Goal: Task Accomplishment & Management: Manage account settings

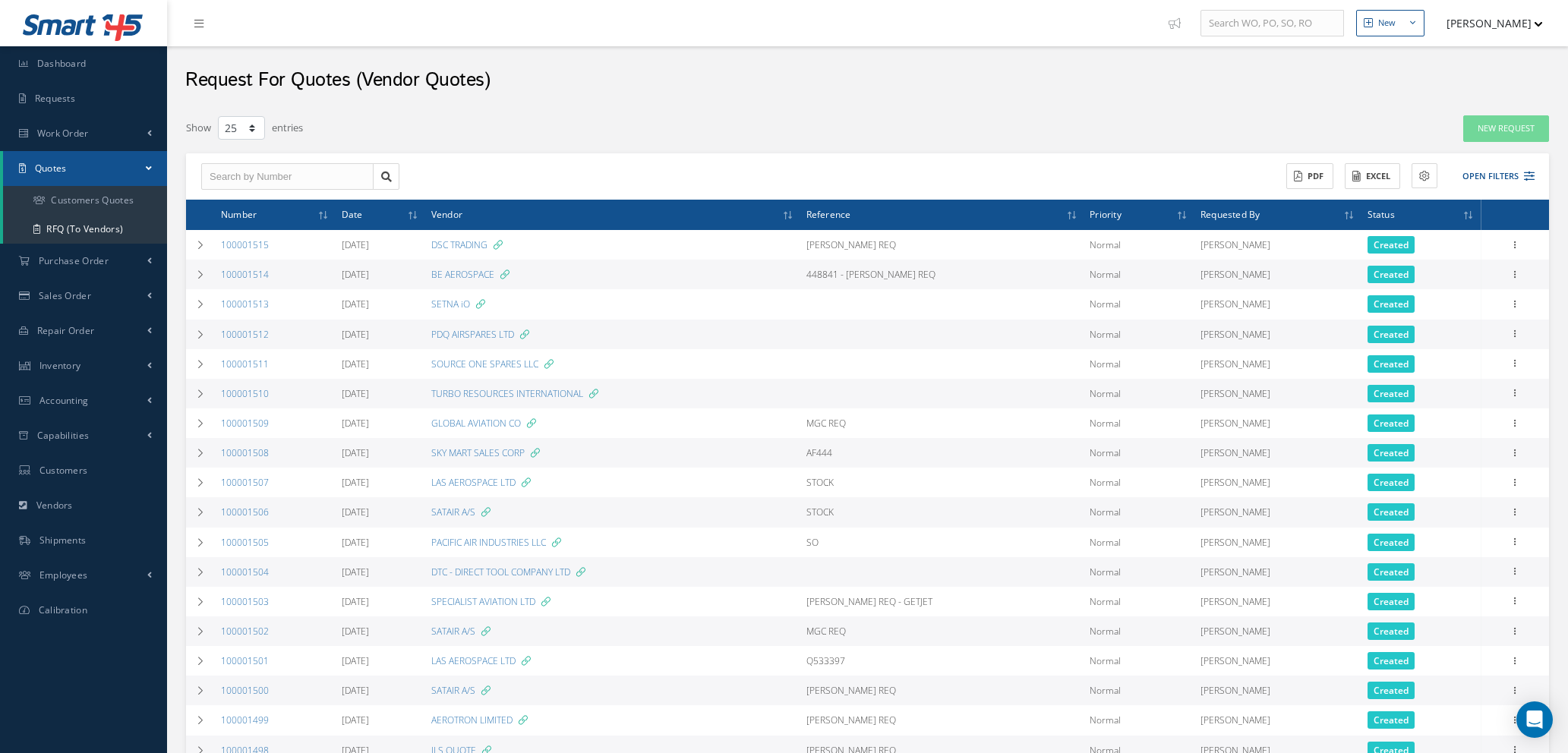
select select "25"
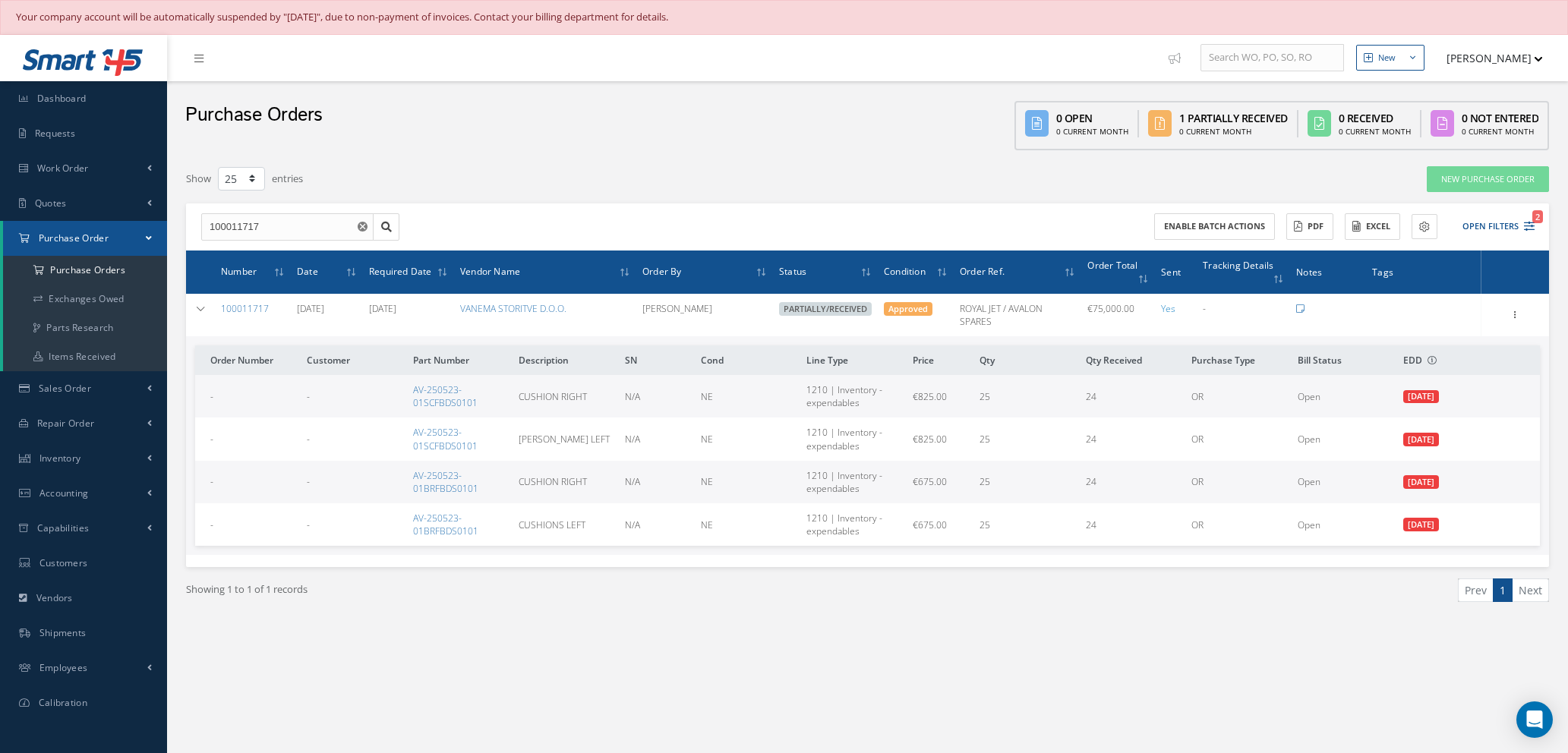
select select "25"
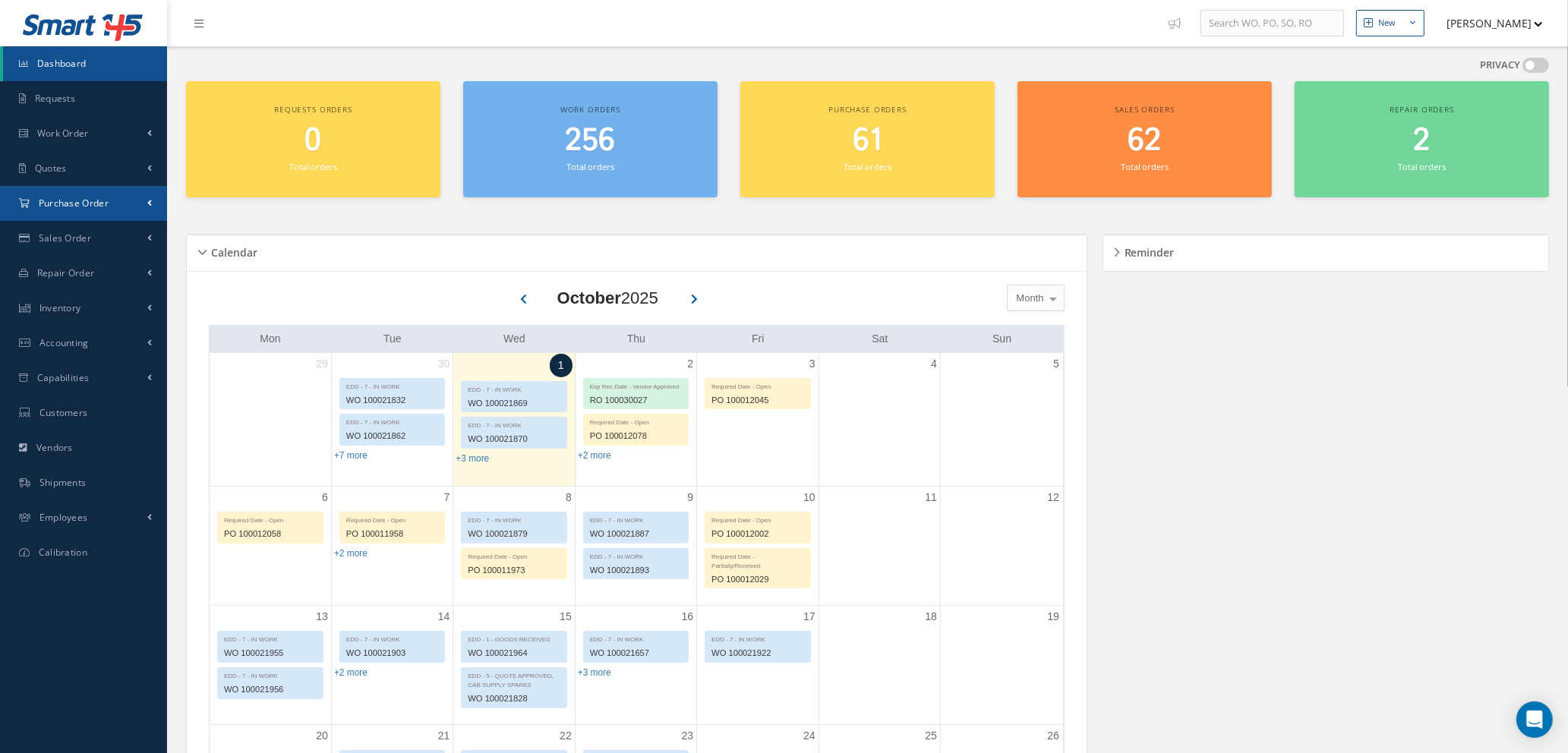
click at [59, 203] on span "Purchase Order" at bounding box center [73, 203] width 70 height 13
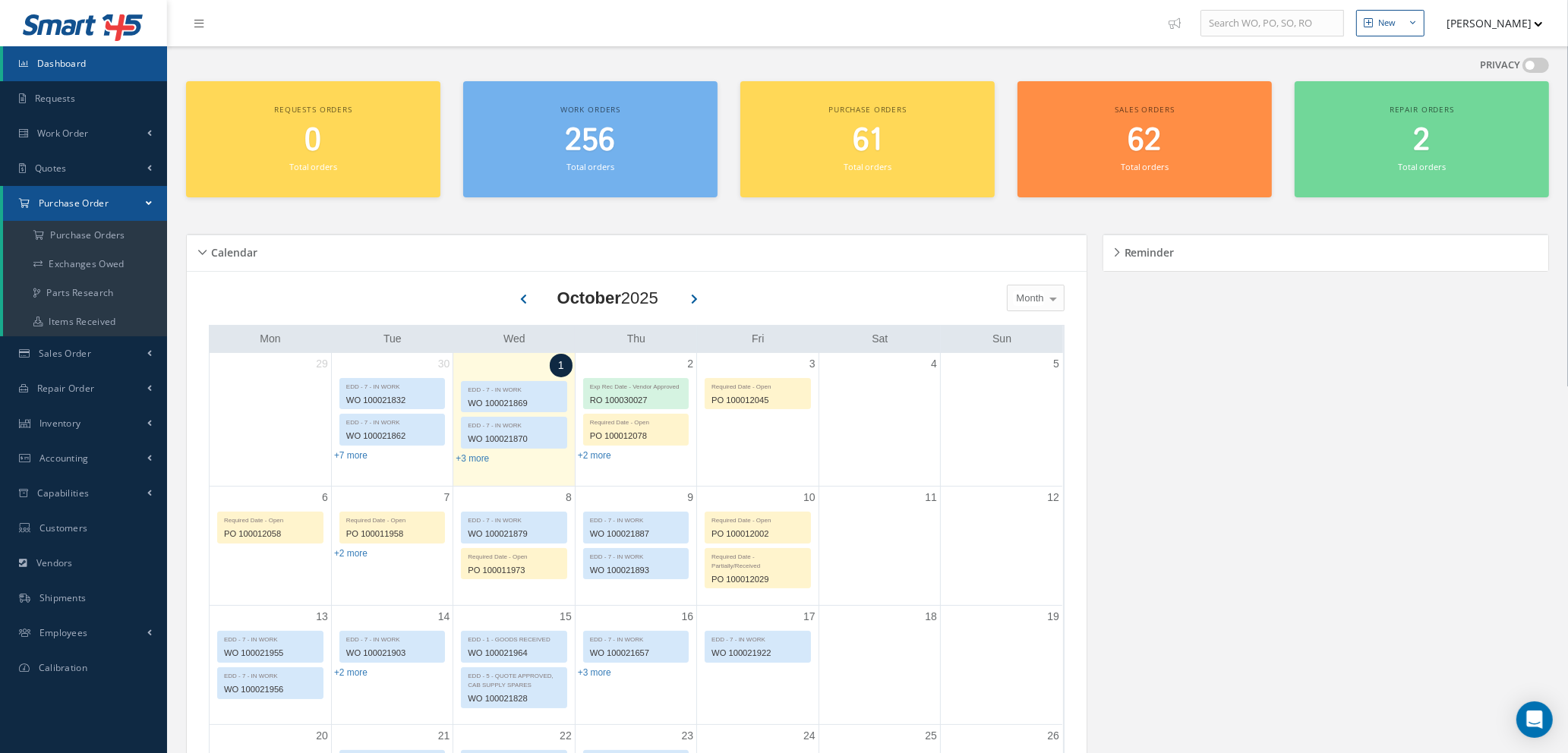
scroll to position [114, 0]
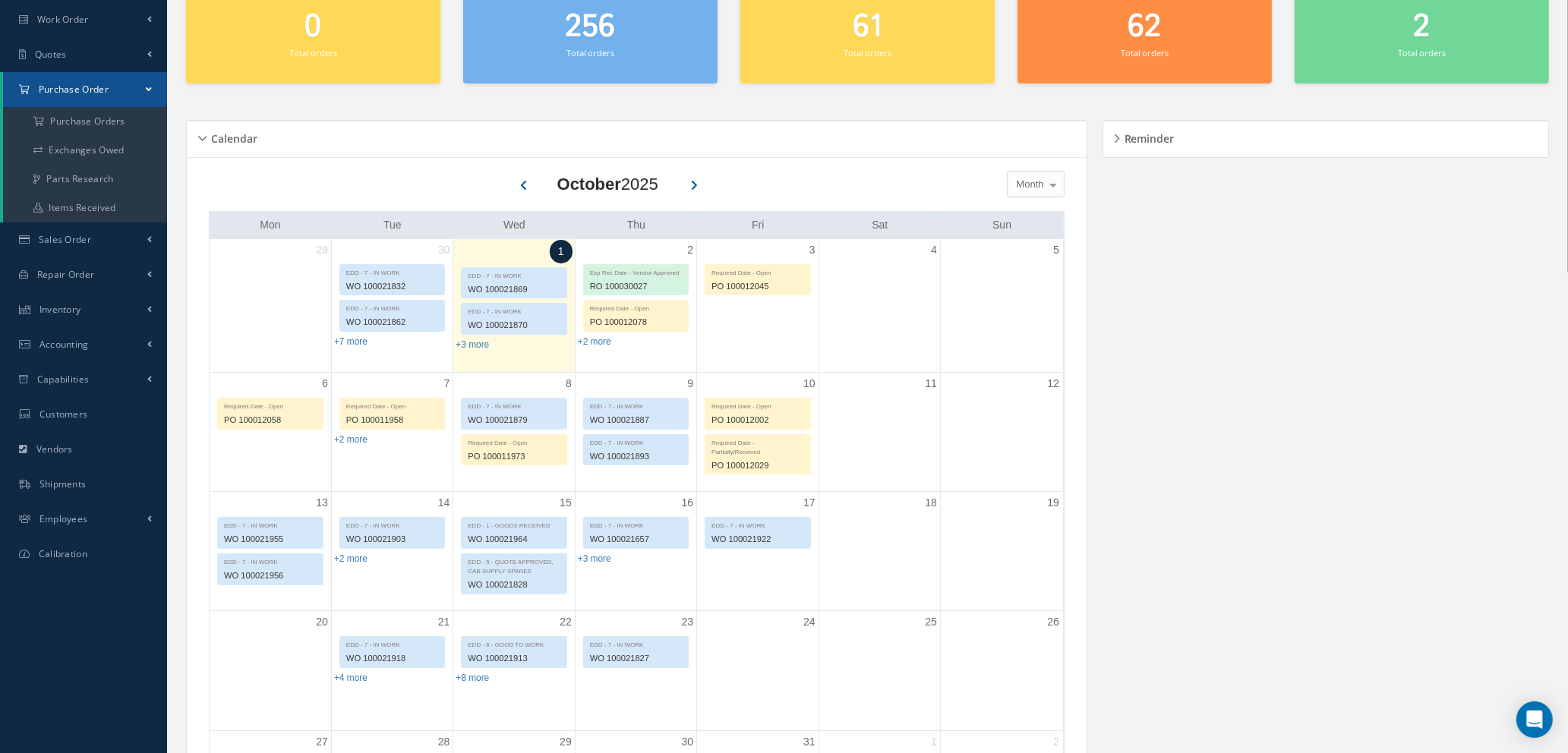
click at [692, 184] on icon at bounding box center [693, 184] width 6 height 14
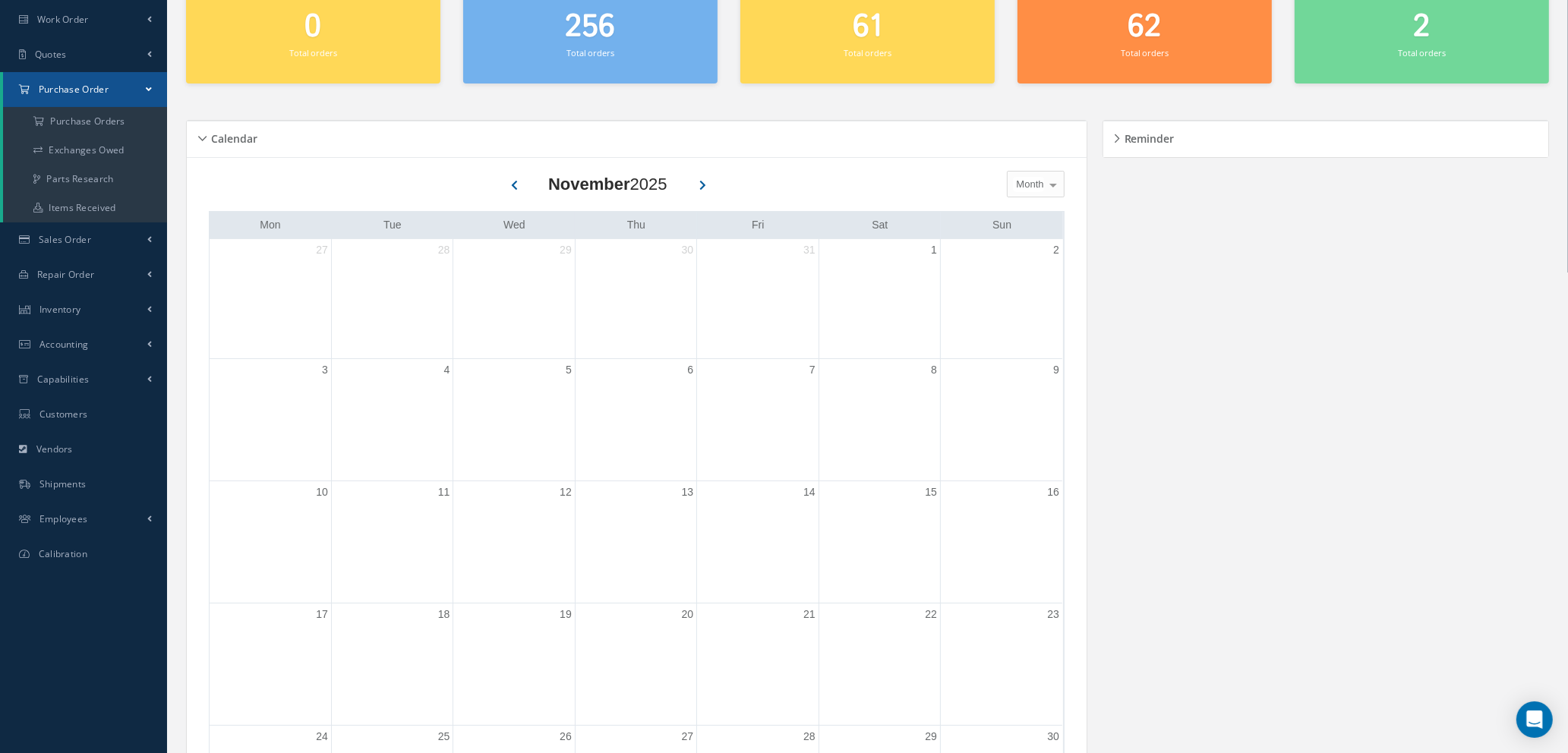
click at [515, 180] on icon at bounding box center [514, 184] width 6 height 14
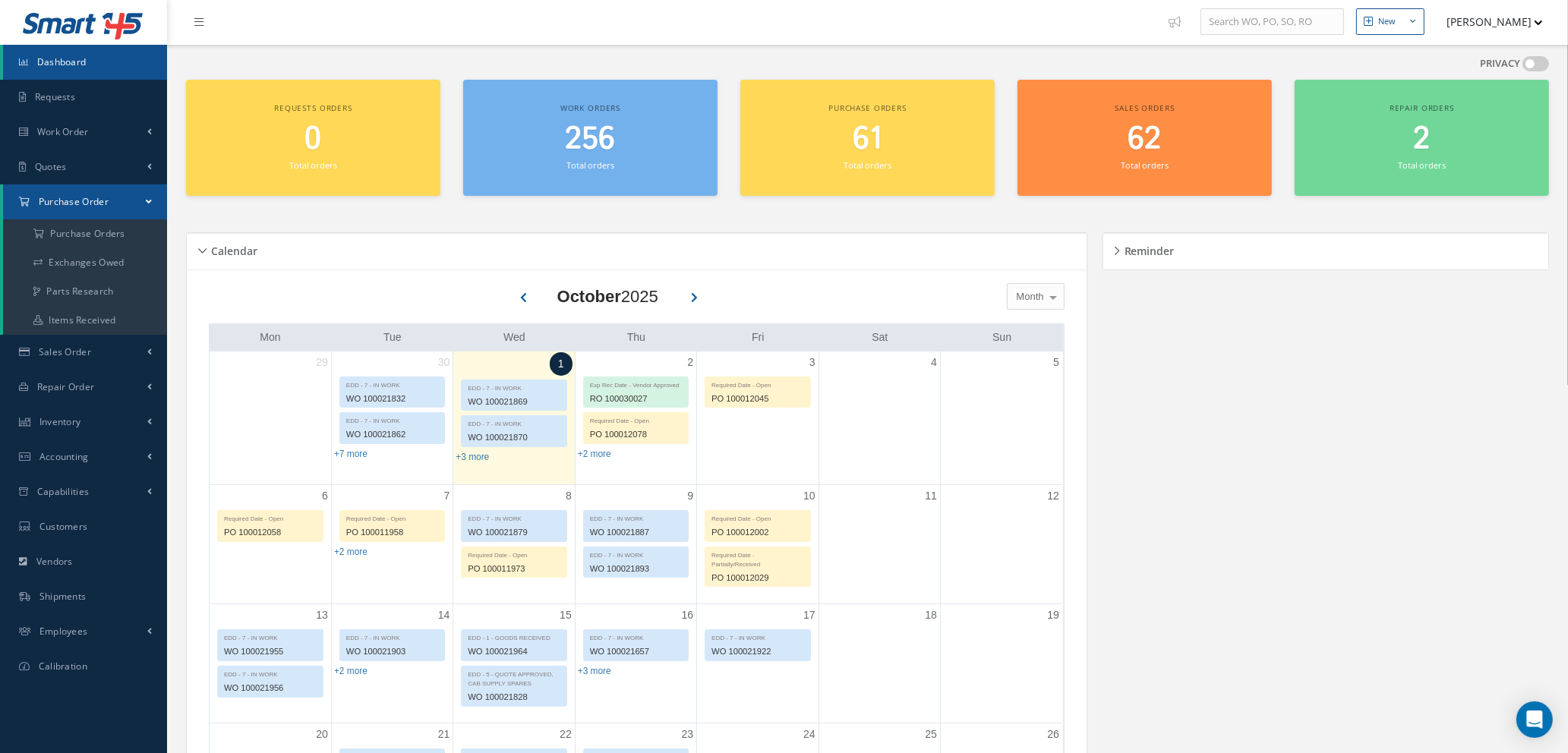
scroll to position [0, 0]
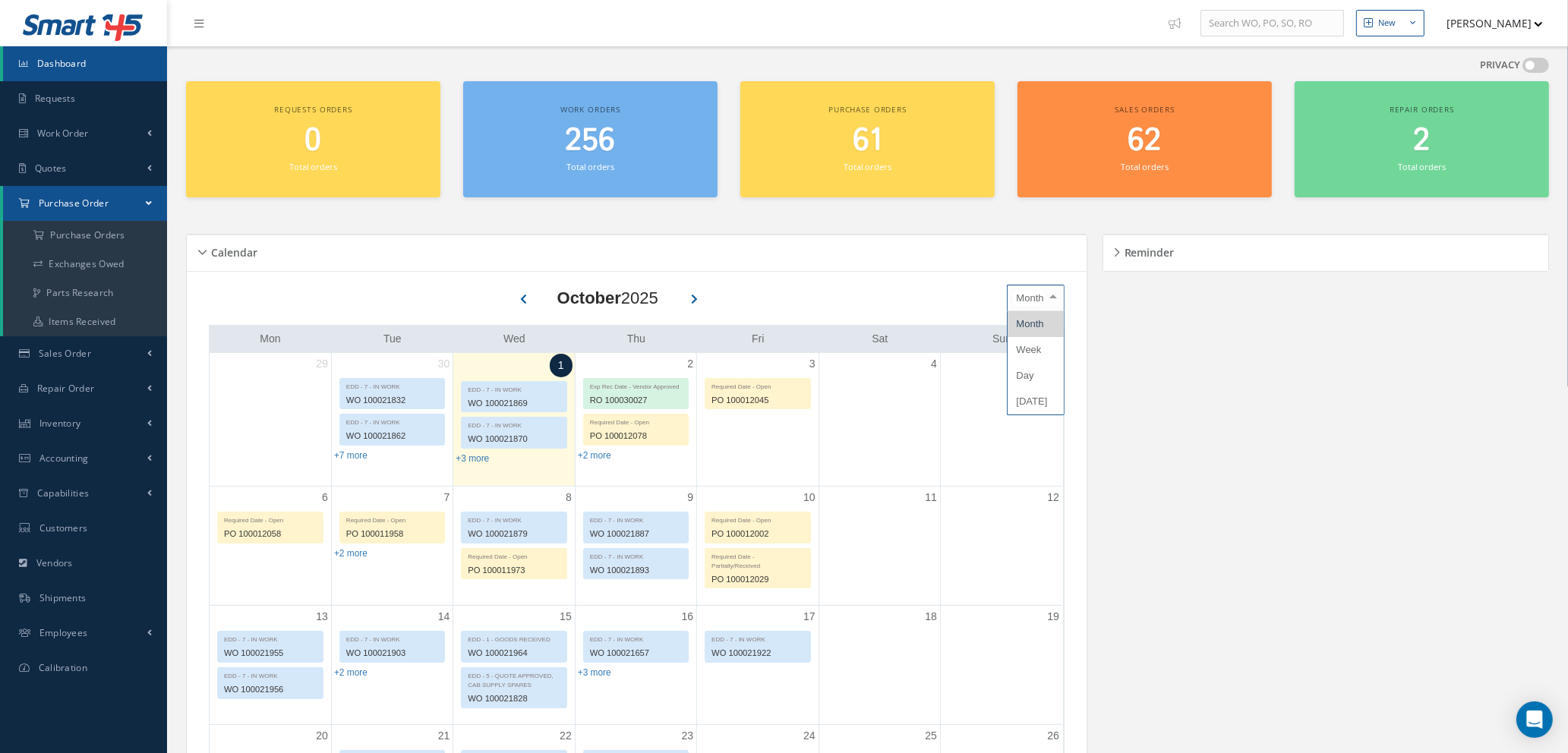
click at [1055, 297] on div at bounding box center [1053, 298] width 21 height 25
click at [1037, 324] on span "Month" at bounding box center [1030, 324] width 27 height 11
click at [1525, 23] on button "[PERSON_NAME]" at bounding box center [1487, 23] width 110 height 30
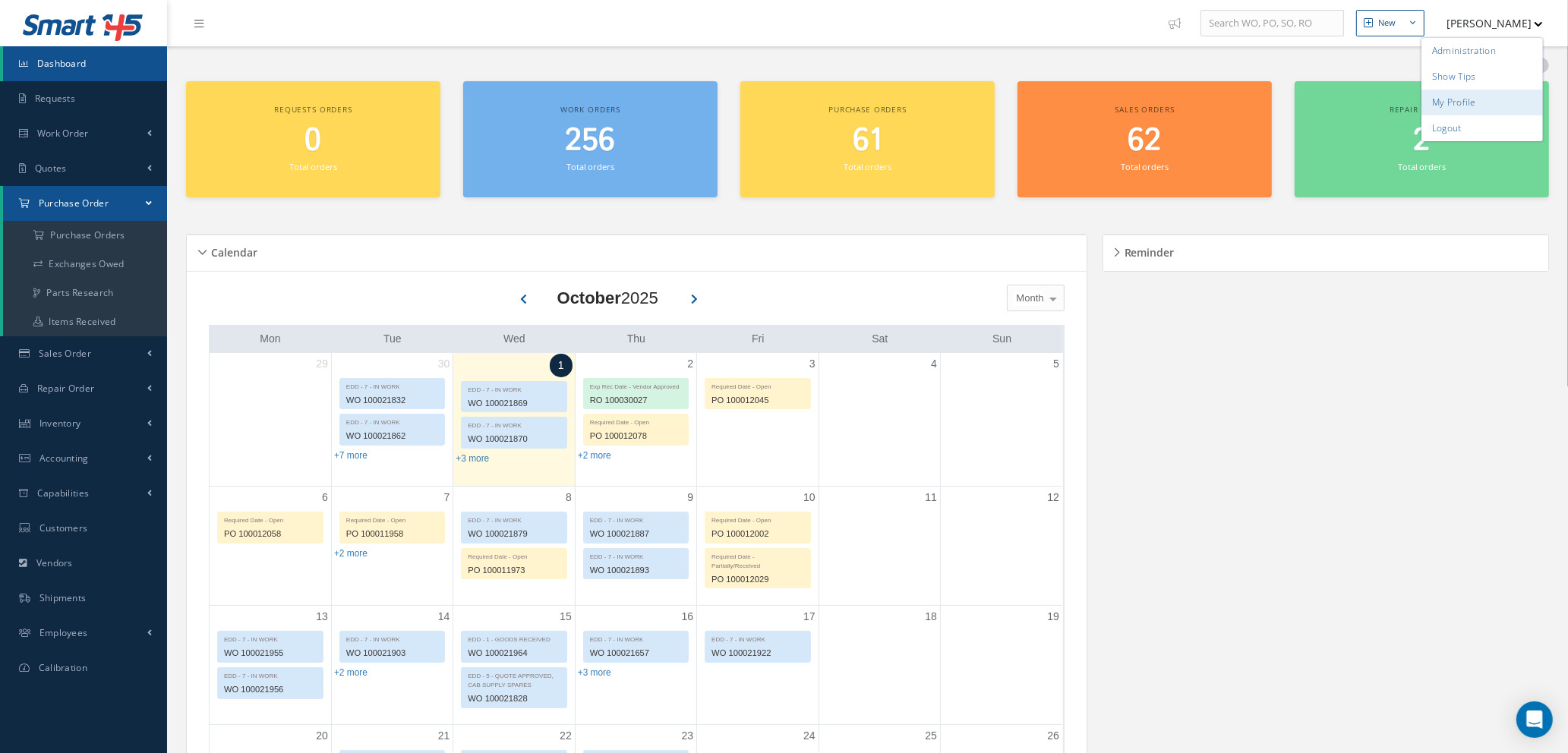
click at [1454, 99] on link "My Profile" at bounding box center [1482, 103] width 122 height 26
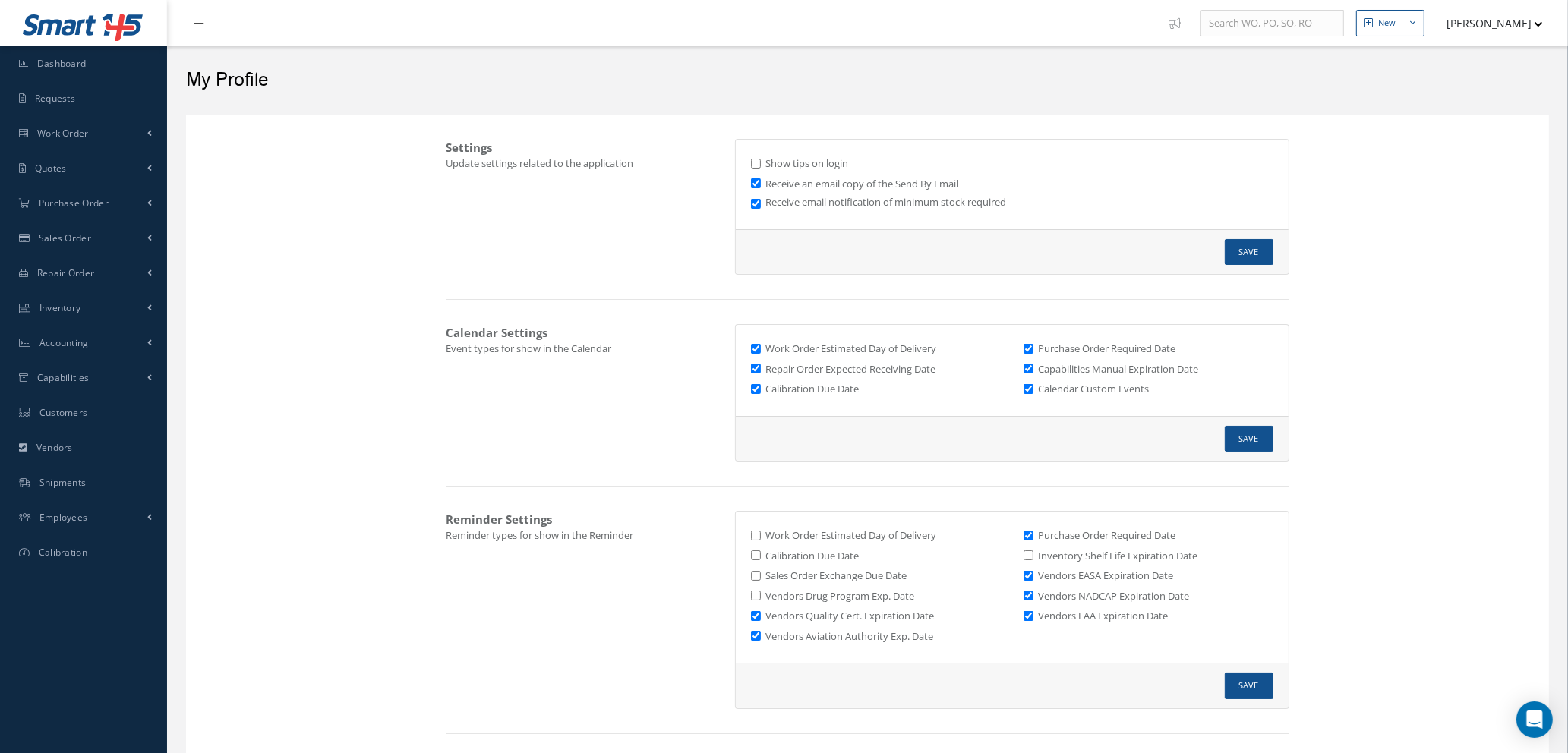
click at [753, 348] on input "Work Order Estimated Day of Delivery" at bounding box center [756, 349] width 10 height 10
checkbox input "false"
click at [1234, 438] on button "Save" at bounding box center [1250, 439] width 48 height 27
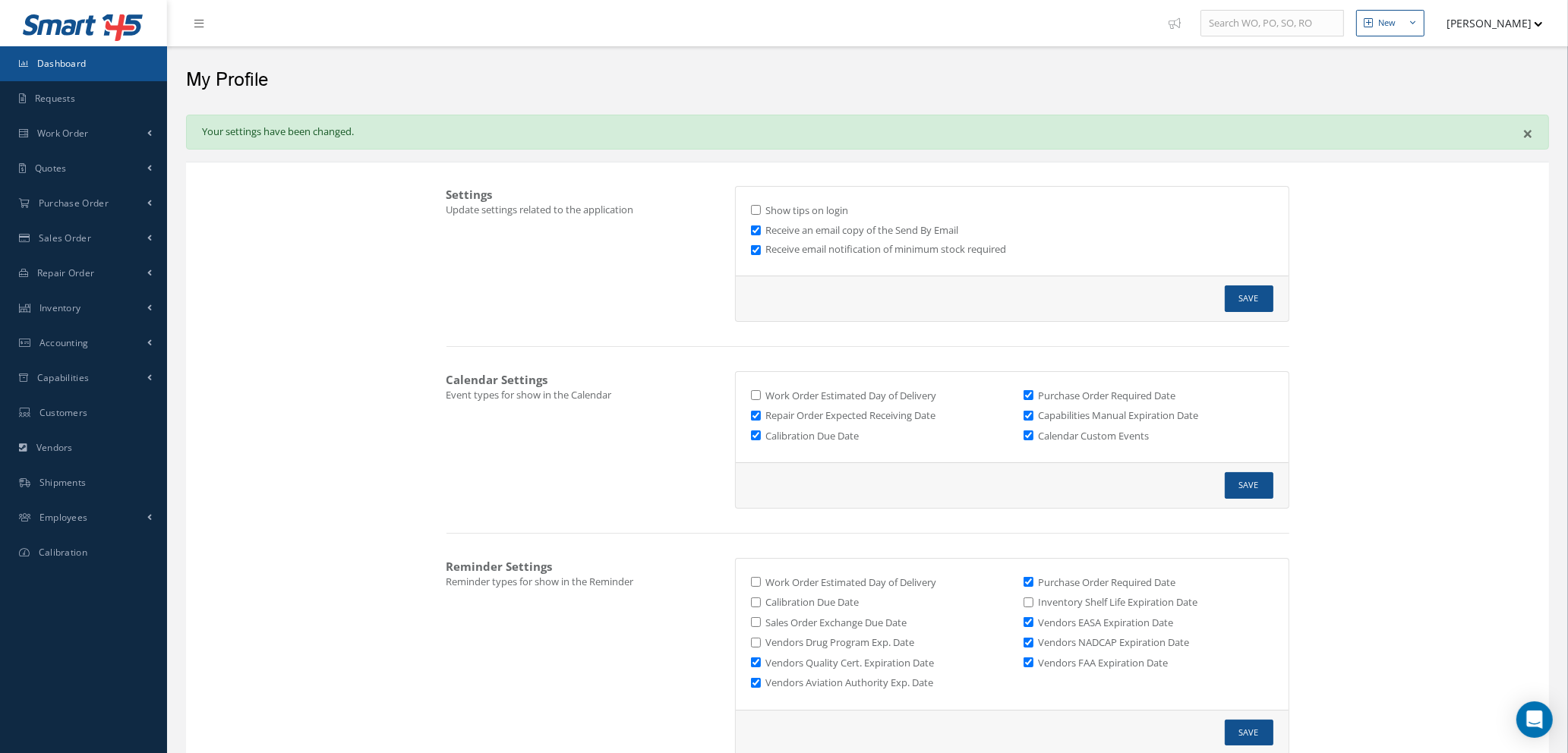
click at [119, 59] on link "Dashboard" at bounding box center [84, 64] width 167 height 35
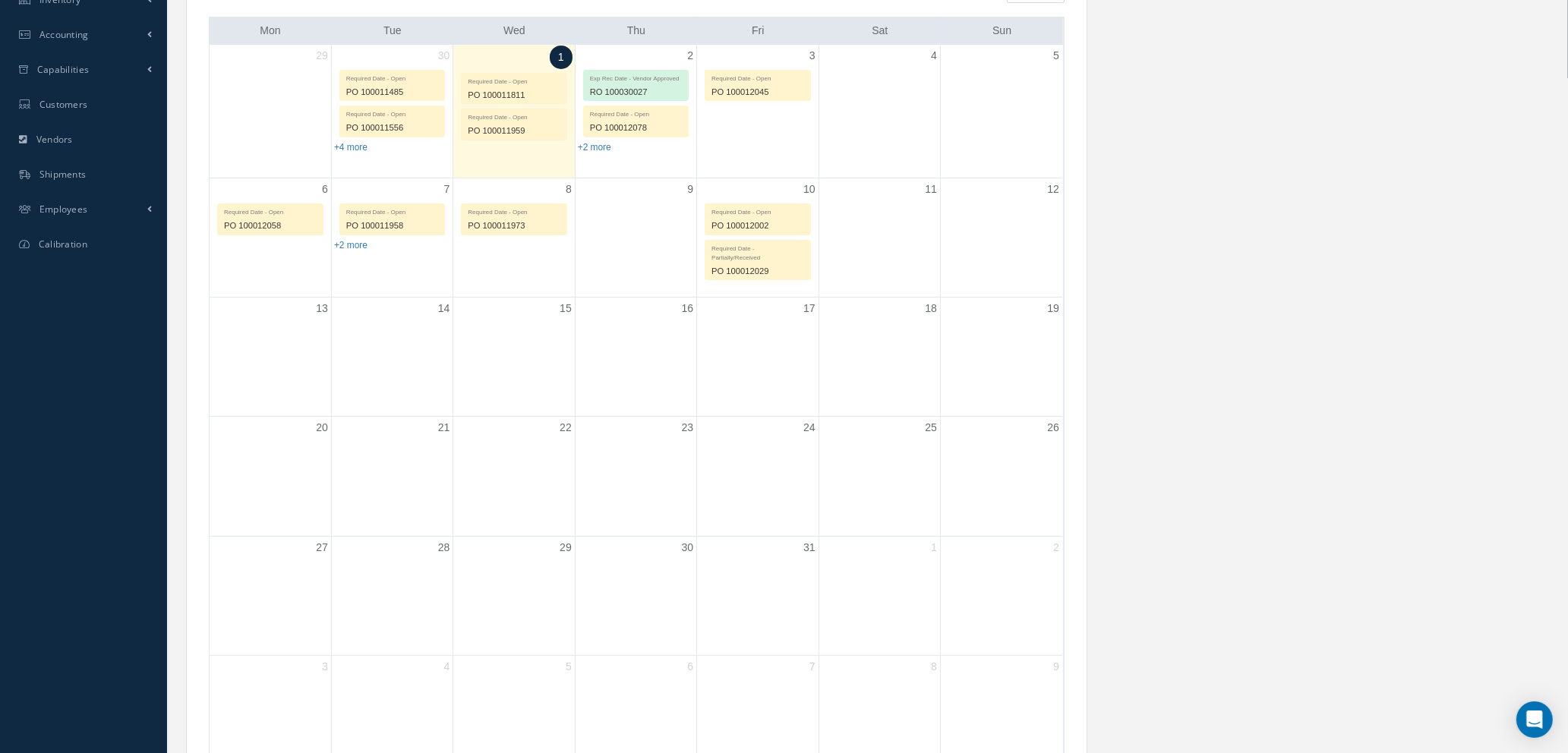
scroll to position [114, 0]
